Goal: Task Accomplishment & Management: Manage account settings

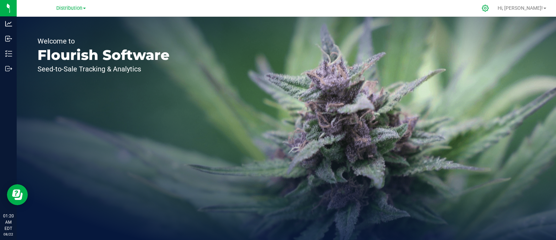
click at [489, 6] on icon at bounding box center [485, 8] width 7 height 7
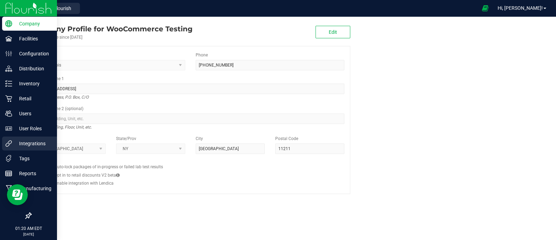
click at [15, 149] on div "Integrations" at bounding box center [29, 143] width 55 height 14
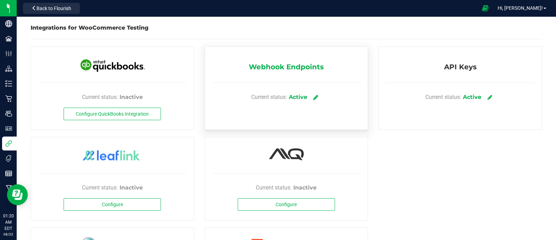
click at [314, 97] on icon at bounding box center [316, 97] width 5 height 6
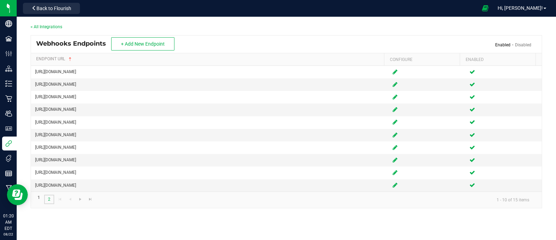
click at [49, 198] on link "2" at bounding box center [49, 198] width 10 height 9
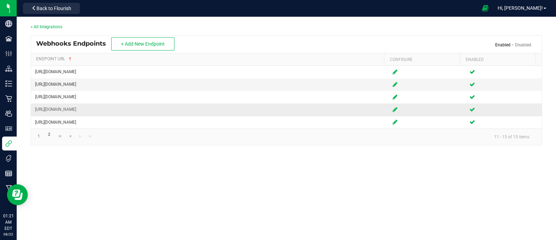
click at [90, 107] on td "[URL][DOMAIN_NAME]" at bounding box center [210, 109] width 358 height 13
click at [393, 110] on icon at bounding box center [395, 109] width 5 height 4
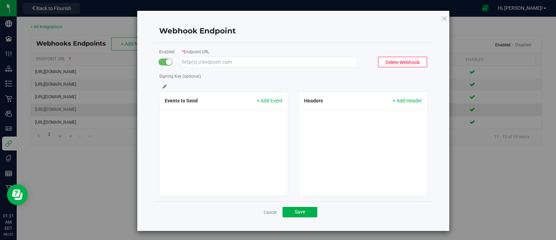
type input "[URL][DOMAIN_NAME]"
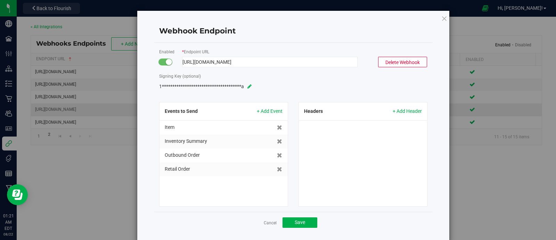
click at [248, 85] on icon at bounding box center [250, 86] width 4 height 5
click at [322, 82] on div "Signing Key (optional)" at bounding box center [293, 81] width 279 height 19
drag, startPoint x: 179, startPoint y: 60, endPoint x: 390, endPoint y: 51, distance: 210.9
click at [390, 51] on div "Enabled * Endpoint URL [URL][DOMAIN_NAME] Delete Webhook" at bounding box center [293, 57] width 279 height 19
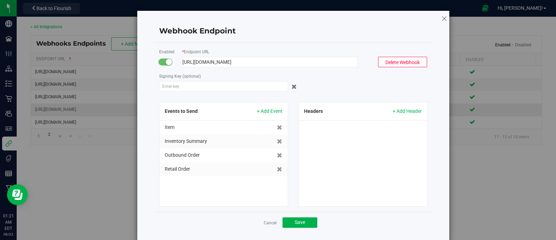
scroll to position [0, 0]
click at [441, 20] on icon at bounding box center [444, 18] width 6 height 8
